Goal: Task Accomplishment & Management: Manage account settings

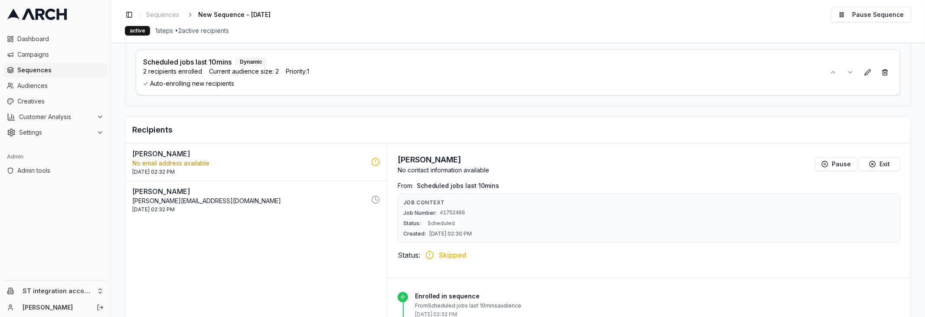
scroll to position [78, 0]
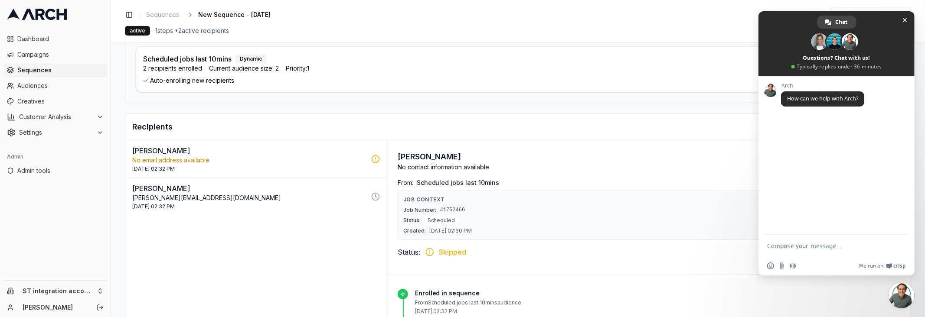
click at [320, 156] on p "No email address available" at bounding box center [249, 160] width 234 height 9
click at [451, 207] on span "#1752466" at bounding box center [452, 210] width 25 height 7
click at [452, 207] on span "#1752466" at bounding box center [452, 210] width 25 height 7
copy span "1752466"
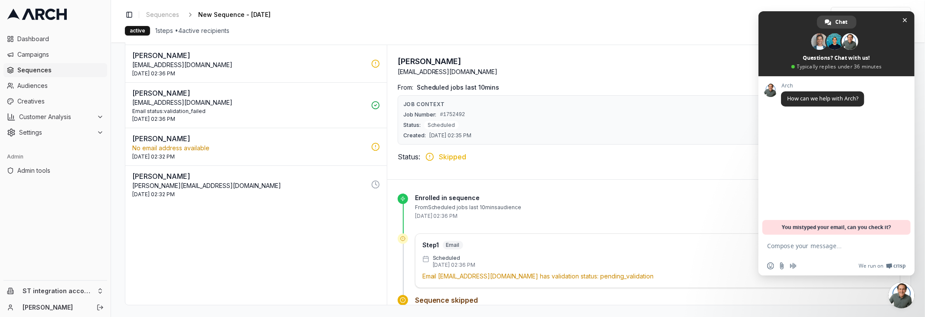
click at [253, 116] on div "[DATE] 02:36 PM" at bounding box center [249, 119] width 234 height 7
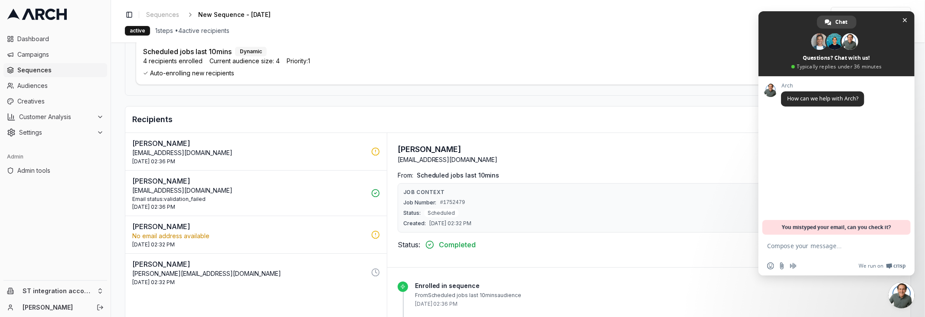
scroll to position [83, 0]
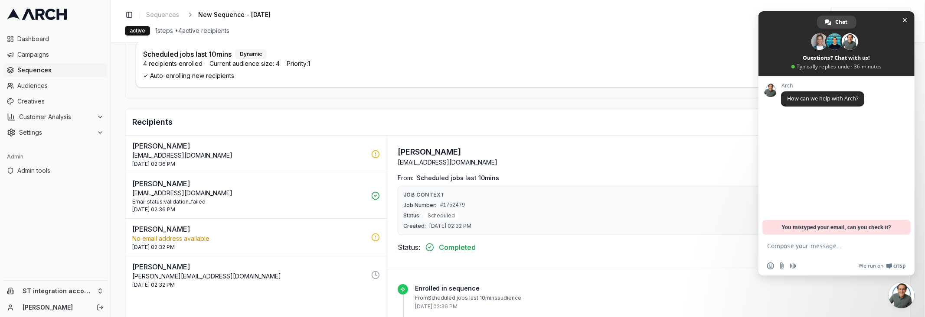
click at [412, 152] on h3 "[PERSON_NAME]" at bounding box center [448, 152] width 100 height 12
click at [413, 150] on h3 "[PERSON_NAME]" at bounding box center [448, 152] width 100 height 12
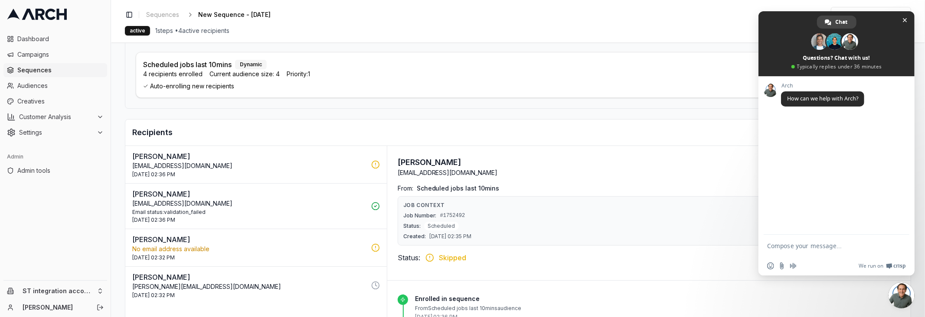
scroll to position [78, 0]
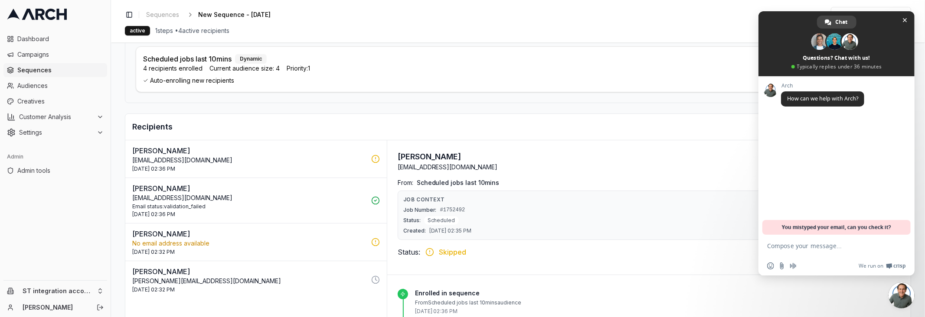
click at [190, 203] on div "Email status: validation_failed" at bounding box center [249, 206] width 234 height 7
click at [400, 164] on p "[EMAIL_ADDRESS][DOMAIN_NAME]" at bounding box center [448, 167] width 100 height 9
click at [400, 164] on p "test_email@msn.com" at bounding box center [448, 167] width 100 height 9
copy p "test_email@msn.com"
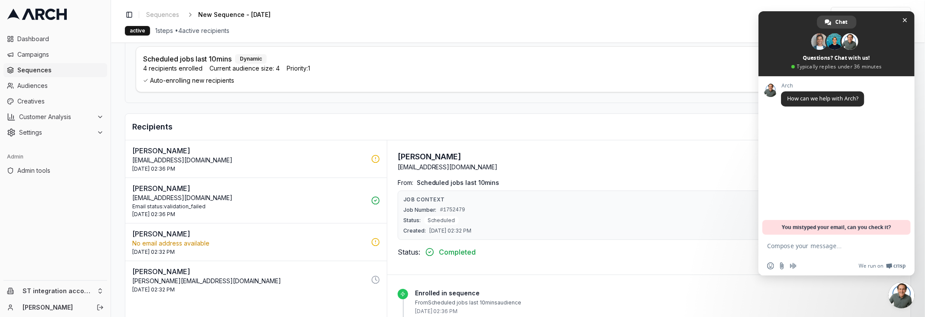
click at [410, 94] on div "Audience Selection Total enrolled recipients: 4 Add Audiences Scheduled jobs la…" at bounding box center [518, 53] width 786 height 99
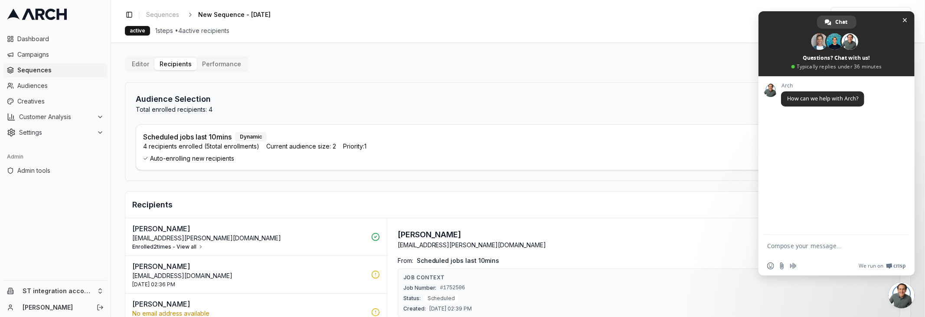
click at [187, 245] on button "Enrolled 2 times - View all" at bounding box center [167, 247] width 71 height 7
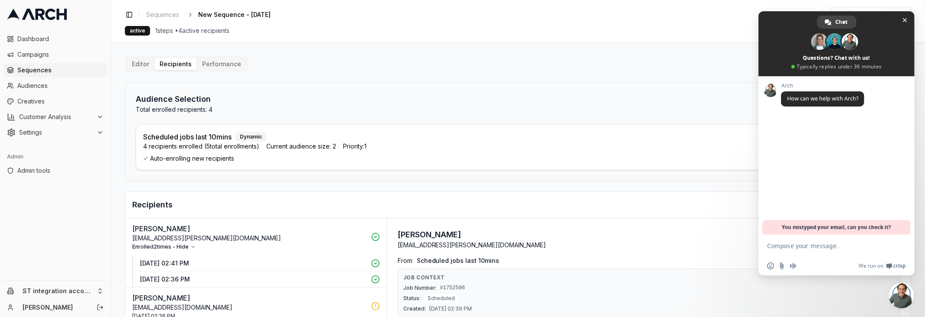
scroll to position [173, 0]
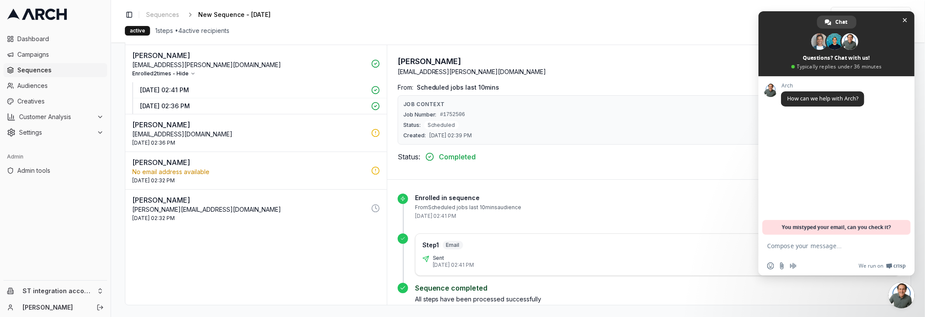
click at [205, 86] on p "[DATE] 02:41 PM" at bounding box center [253, 90] width 226 height 9
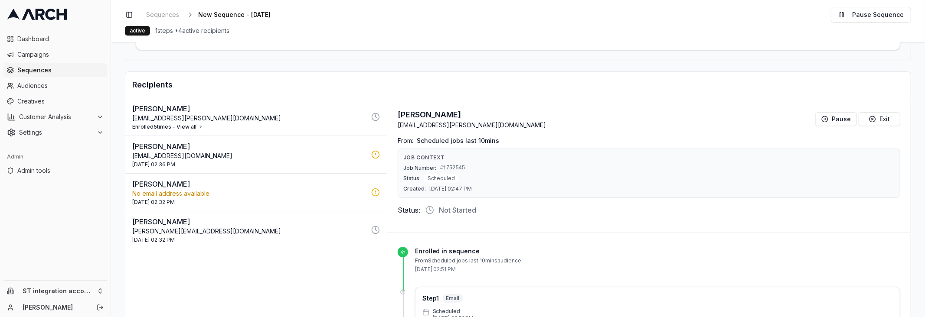
scroll to position [128, 0]
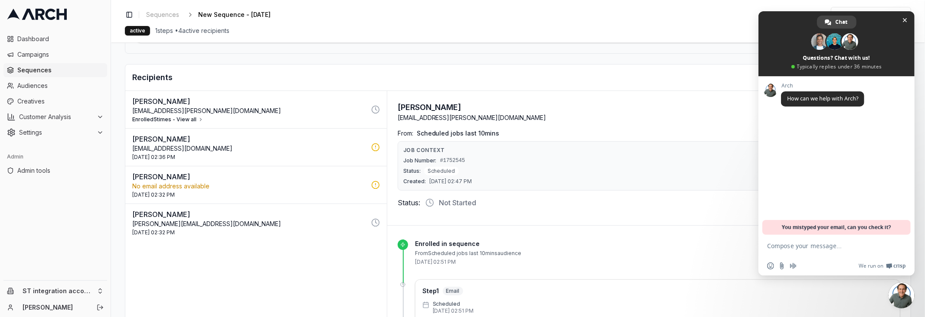
click at [179, 117] on button "Enrolled 5 times - View all" at bounding box center [167, 119] width 71 height 7
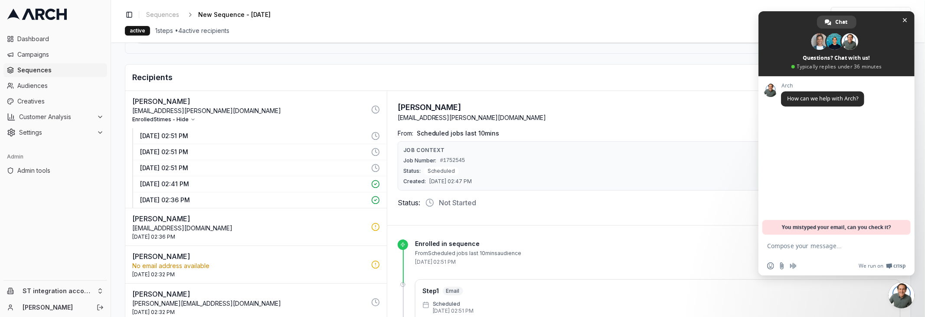
click at [207, 164] on p "[DATE] 02:51 PM" at bounding box center [253, 168] width 226 height 9
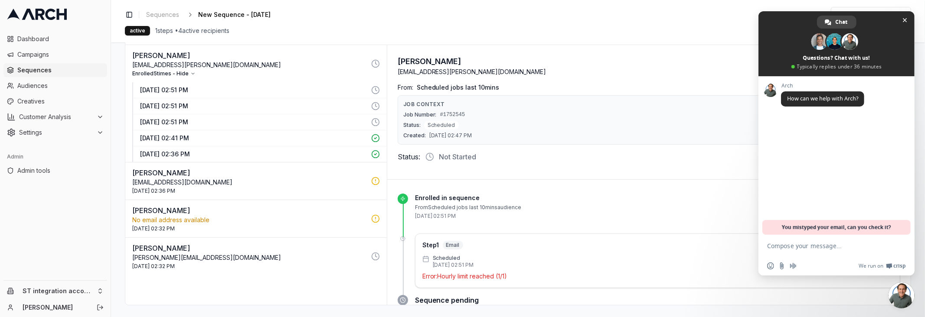
click at [206, 105] on p "[DATE] 02:51 PM" at bounding box center [253, 106] width 226 height 9
click at [206, 82] on button "[DATE] 02:51 PM" at bounding box center [260, 90] width 254 height 16
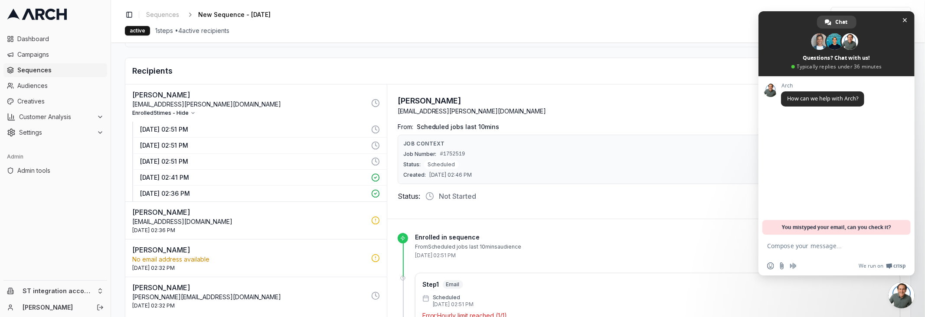
click at [204, 177] on p "29 Aug 2025 - 02:41 PM" at bounding box center [253, 177] width 226 height 9
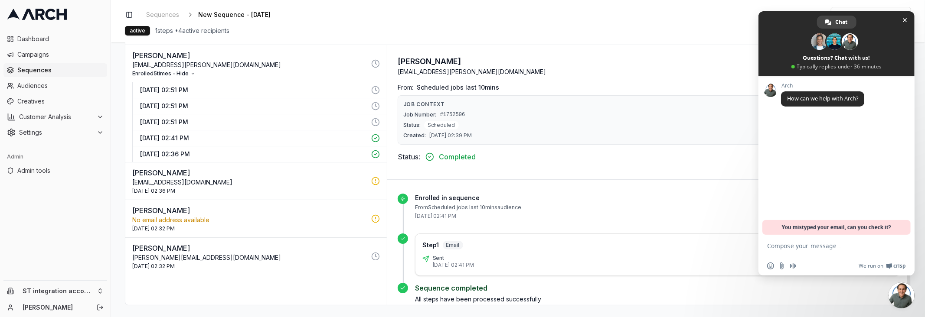
click at [185, 120] on p "[DATE] 02:51 PM" at bounding box center [253, 122] width 226 height 9
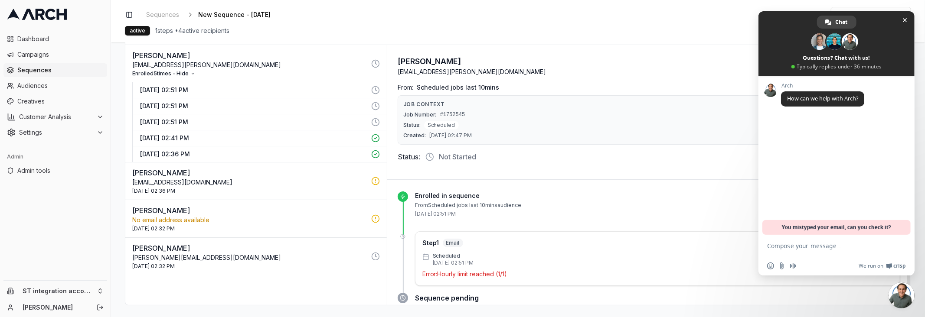
scroll to position [23, 0]
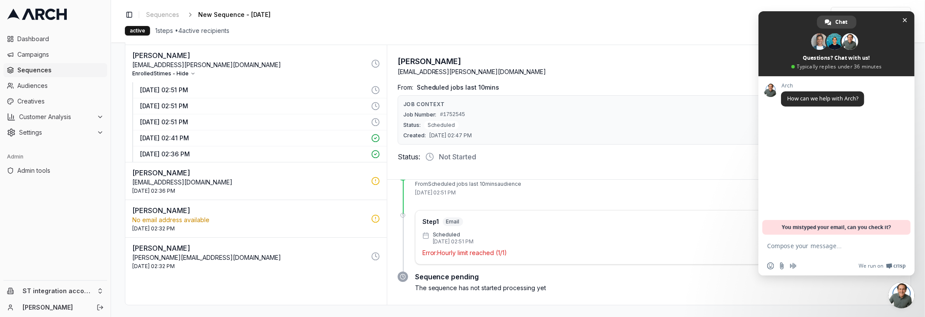
click at [203, 105] on p "[DATE] 02:51 PM" at bounding box center [253, 106] width 226 height 9
click at [209, 87] on p "[DATE] 02:51 PM" at bounding box center [253, 90] width 226 height 9
click at [79, 131] on span "Settings" at bounding box center [56, 132] width 74 height 9
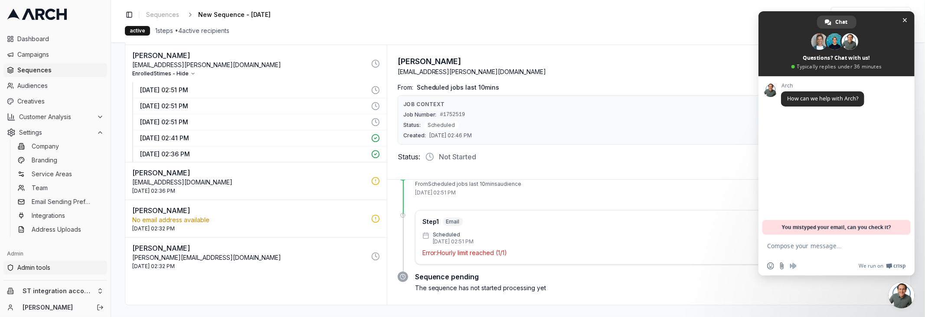
click at [72, 268] on span "Admin tools" at bounding box center [60, 268] width 86 height 9
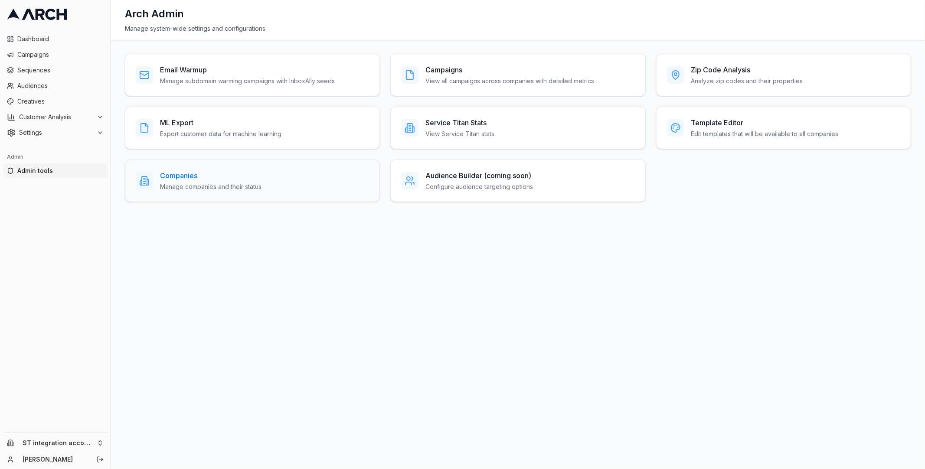
click at [205, 168] on div "Companies Manage companies and their status" at bounding box center [252, 181] width 255 height 43
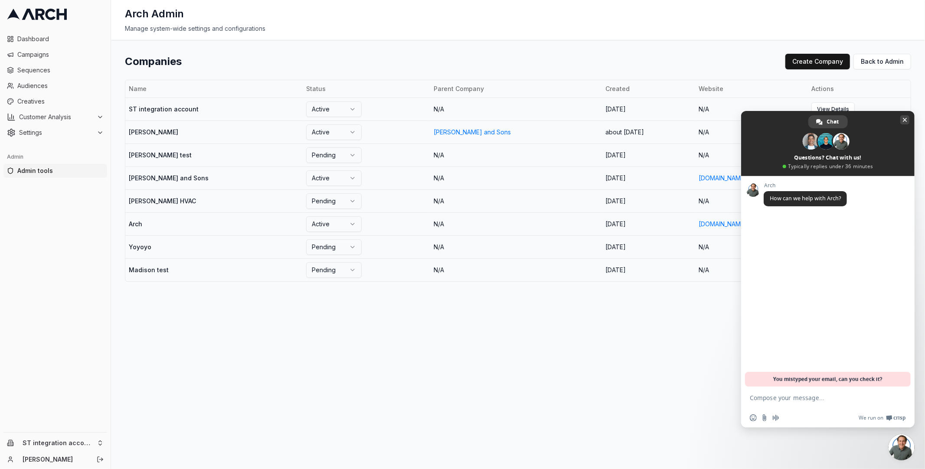
click at [903, 120] on span "Close chat" at bounding box center [905, 120] width 4 height 6
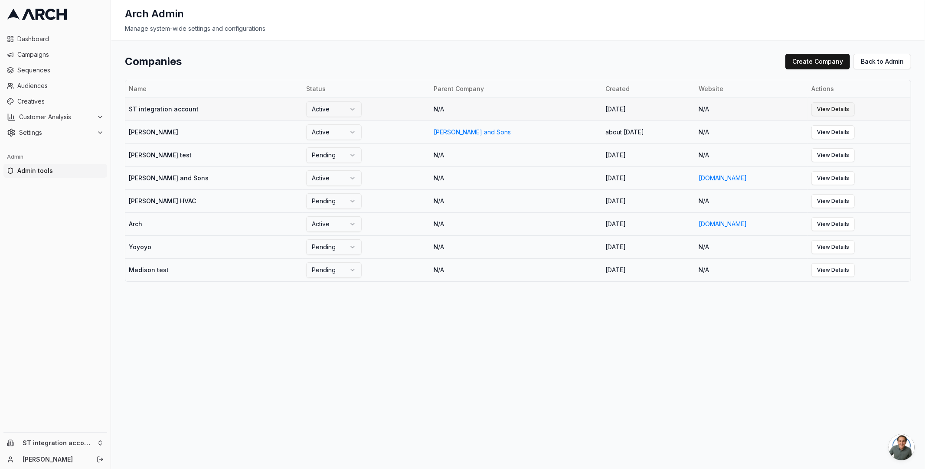
click at [826, 108] on link "View Details" at bounding box center [832, 109] width 43 height 14
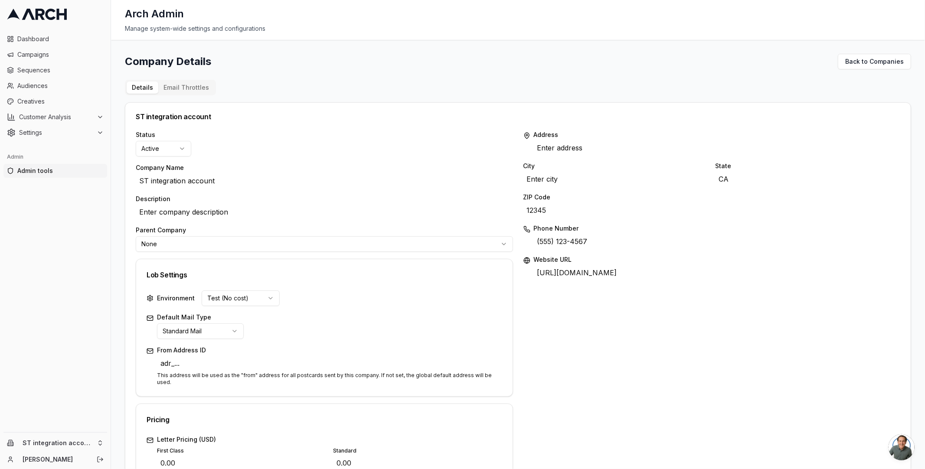
click at [195, 67] on div "Company Details Back to Companies Details Email Throttles ST integration accoun…" at bounding box center [518, 390] width 786 height 673
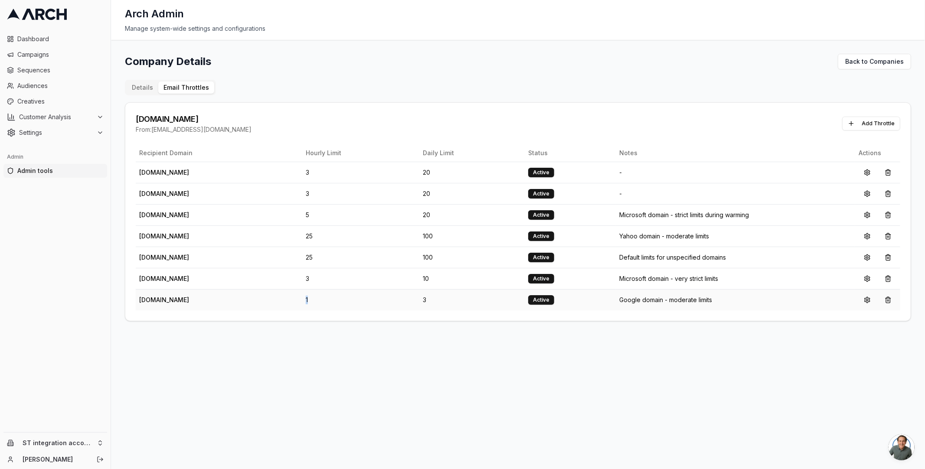
drag, startPoint x: 391, startPoint y: 297, endPoint x: 403, endPoint y: 298, distance: 12.2
click at [403, 298] on td "1" at bounding box center [361, 299] width 118 height 21
click at [868, 302] on button at bounding box center [867, 300] width 17 height 14
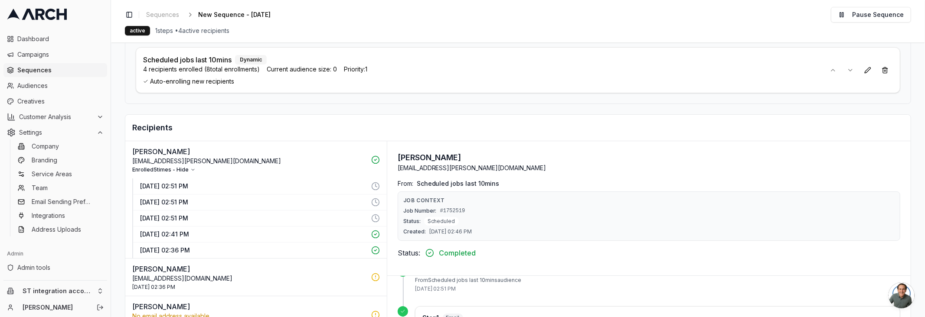
scroll to position [76, 0]
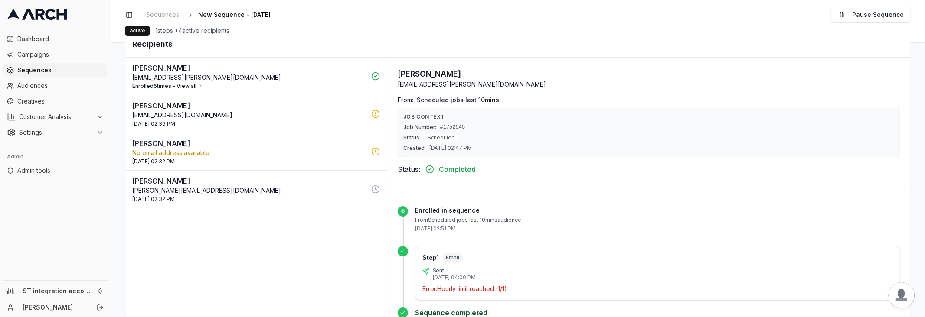
scroll to position [160, 0]
